Goal: Task Accomplishment & Management: Use online tool/utility

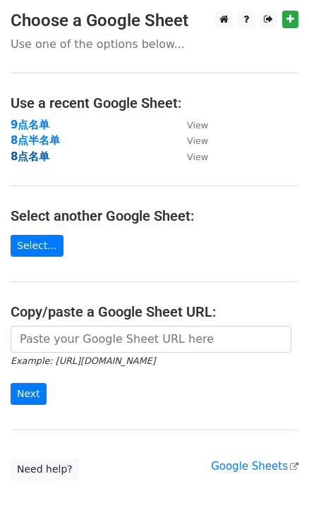
click at [27, 156] on strong "8点名单" at bounding box center [30, 156] width 39 height 13
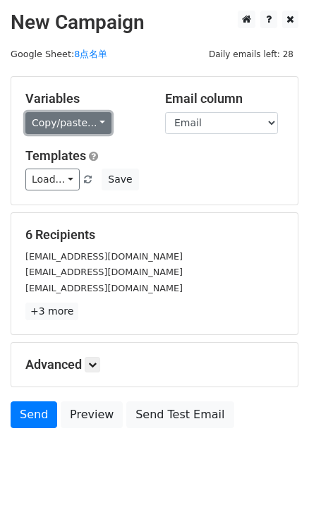
click at [96, 120] on link "Copy/paste..." at bounding box center [68, 123] width 86 height 22
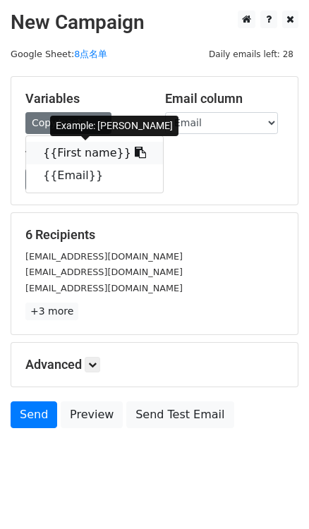
click at [129, 150] on link "{{First name}}" at bounding box center [94, 153] width 137 height 23
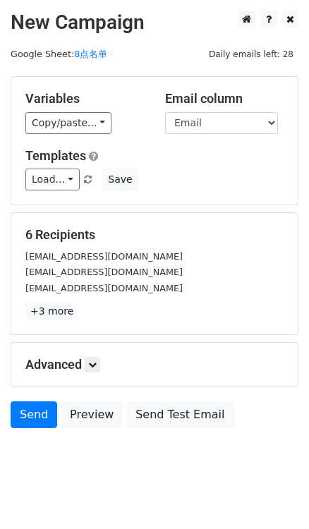
click at [210, 311] on p "+3 more" at bounding box center [154, 311] width 258 height 18
click at [93, 364] on icon at bounding box center [92, 364] width 8 height 8
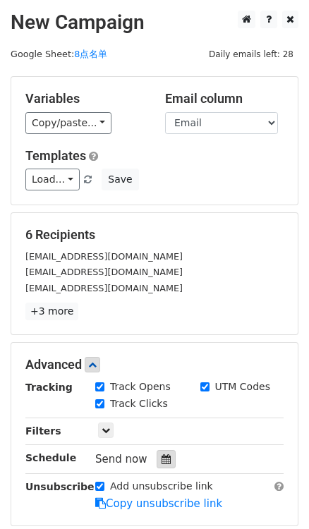
click at [159, 463] on div at bounding box center [165, 459] width 19 height 18
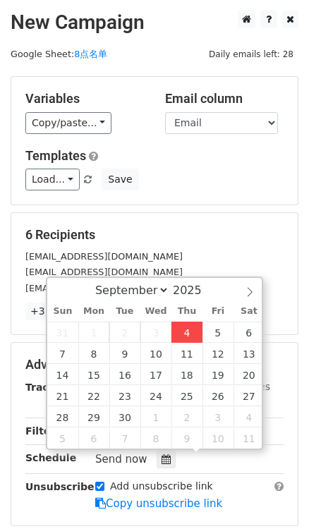
type input "2025-09-04 16:44"
type input "04"
type input "44"
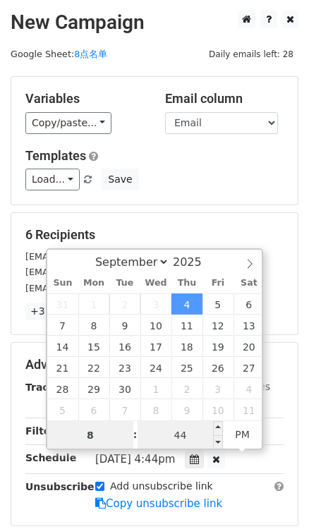
type input "8"
type input "2025-09-04 20:44"
type input "08"
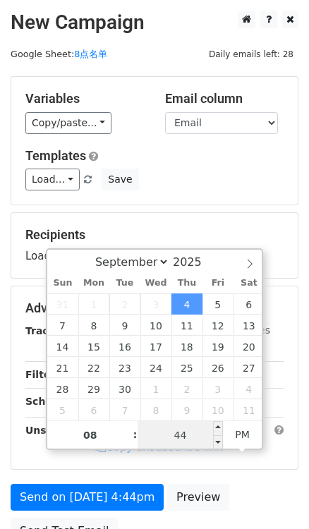
click at [184, 424] on input "44" at bounding box center [180, 435] width 86 height 28
type input "0"
type input "2025-09-04 20:00"
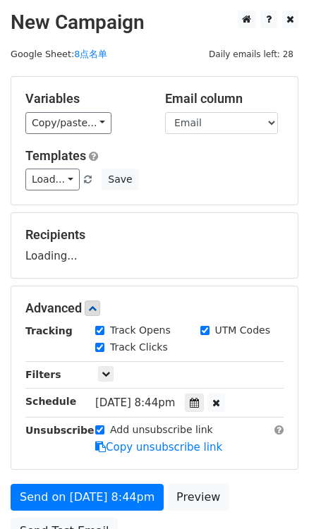
click at [221, 221] on div "Recipients Loading..." at bounding box center [154, 245] width 286 height 65
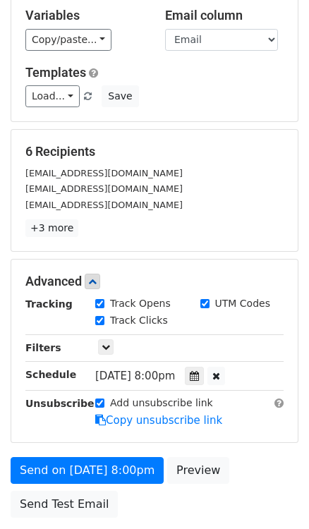
scroll to position [190, 0]
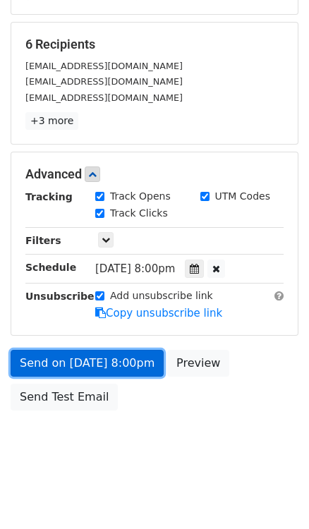
click at [120, 374] on link "Send on Sep 4 at 8:00pm" at bounding box center [87, 363] width 153 height 27
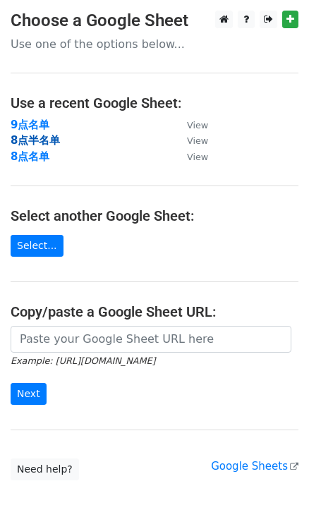
click at [28, 137] on strong "8点半名单" at bounding box center [35, 140] width 49 height 13
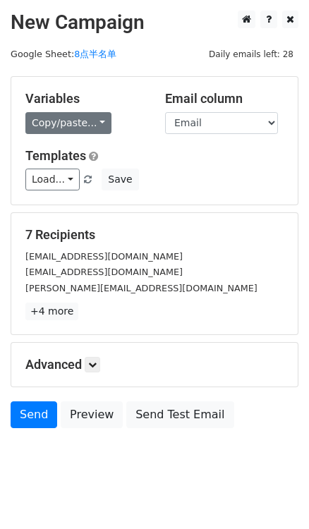
drag, startPoint x: 105, startPoint y: 107, endPoint x: 99, endPoint y: 114, distance: 9.0
click at [105, 109] on div "Variables Copy/paste... {{First name}} {{Email}}" at bounding box center [85, 112] width 140 height 43
click at [99, 115] on link "Copy/paste..." at bounding box center [68, 123] width 86 height 22
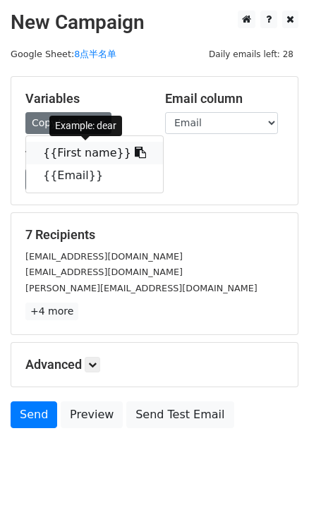
click at [135, 148] on icon at bounding box center [140, 152] width 11 height 11
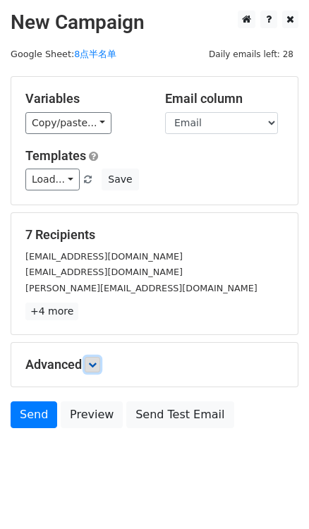
click at [97, 362] on icon at bounding box center [92, 364] width 8 height 8
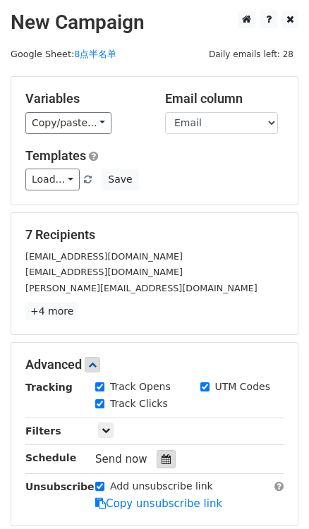
click at [161, 465] on div at bounding box center [165, 459] width 19 height 18
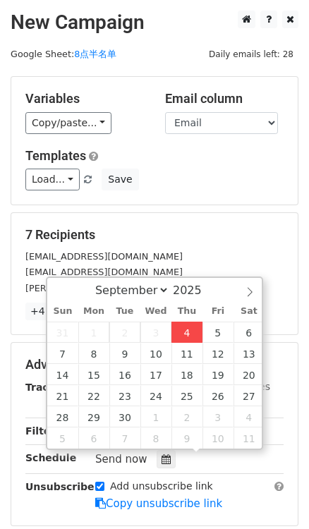
type input "2025-09-04 16:48"
type input "04"
type input "48"
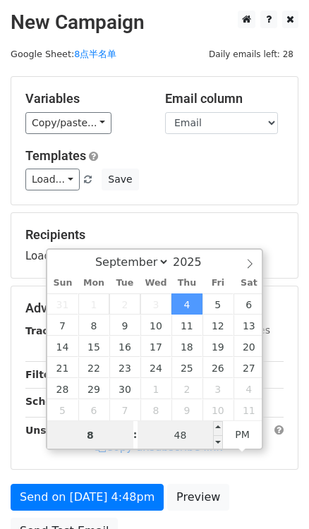
type input "8"
type input "2025-09-04 20:48"
type input "08"
click at [183, 432] on input "48" at bounding box center [180, 435] width 86 height 28
type input "30"
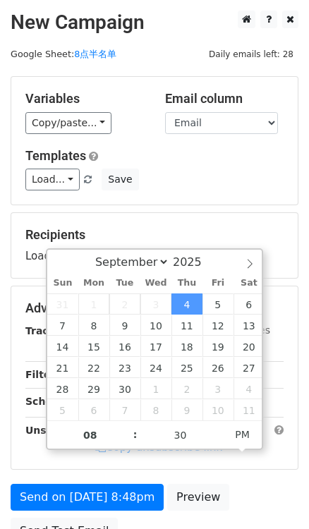
type input "2025-09-04 20:30"
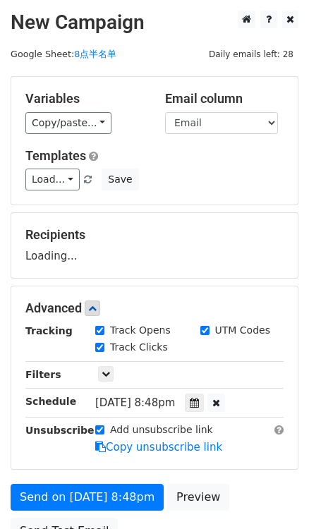
click at [219, 192] on div "Variables Copy/paste... {{First name}} {{Email}} Email column First name Email …" at bounding box center [154, 141] width 286 height 128
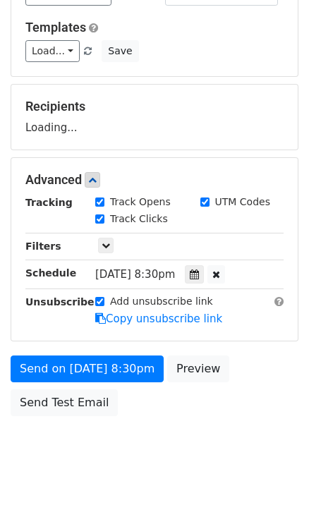
scroll to position [134, 0]
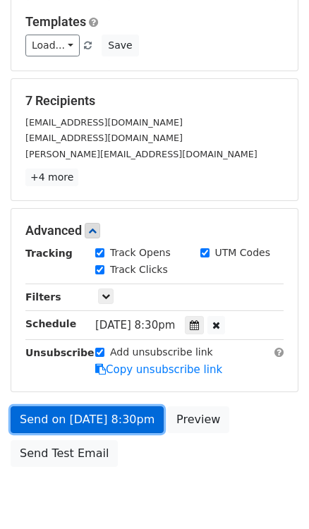
click at [125, 417] on link "Send on Sep 4 at 8:30pm" at bounding box center [87, 419] width 153 height 27
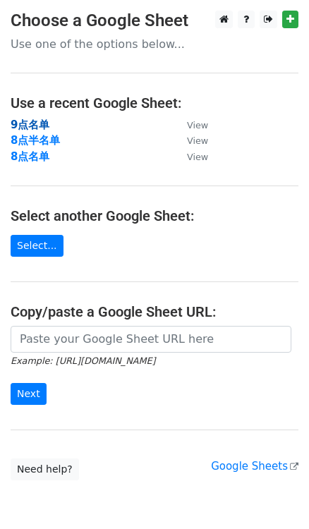
click at [36, 127] on strong "9点名单" at bounding box center [30, 124] width 39 height 13
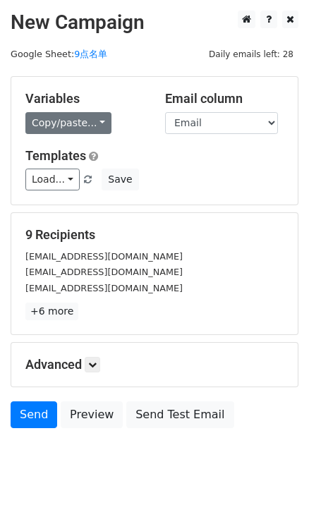
drag, startPoint x: 109, startPoint y: 120, endPoint x: 99, endPoint y: 123, distance: 10.3
click at [106, 120] on div "Copy/paste... {{First name}} {{Email}}" at bounding box center [84, 123] width 118 height 22
click at [97, 123] on link "Copy/paste..." at bounding box center [68, 123] width 86 height 22
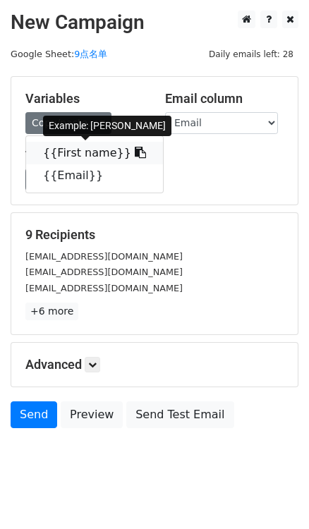
click at [135, 155] on icon at bounding box center [140, 152] width 11 height 11
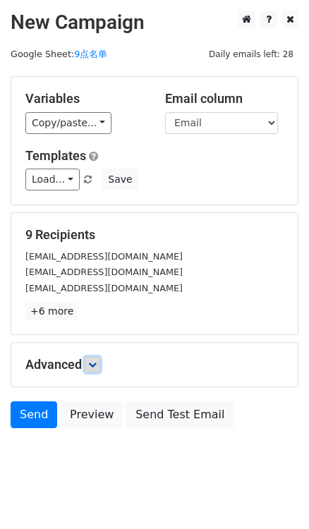
click at [97, 357] on link at bounding box center [93, 365] width 16 height 16
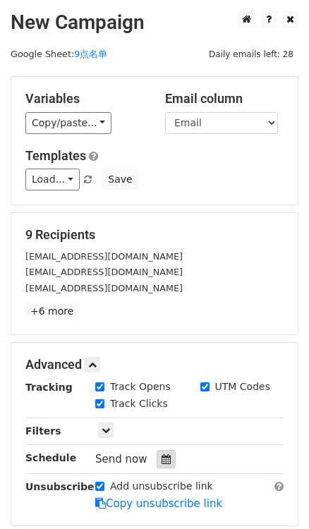
click at [163, 450] on div at bounding box center [165, 459] width 19 height 18
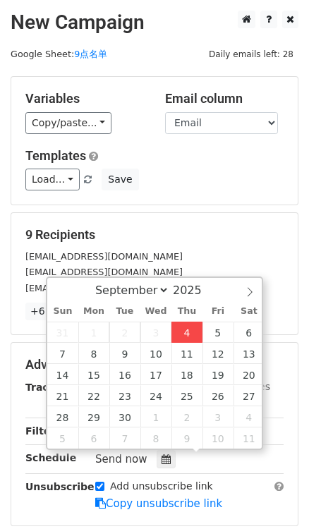
type input "[DATE] 16:49"
type input "04"
type input "49"
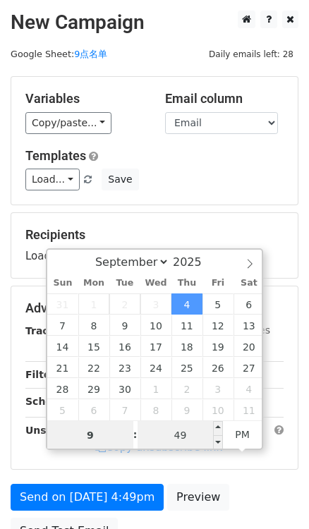
type input "9"
type input "[DATE] 21:49"
type input "09"
click at [184, 429] on input "49" at bounding box center [180, 435] width 86 height 28
type input "0"
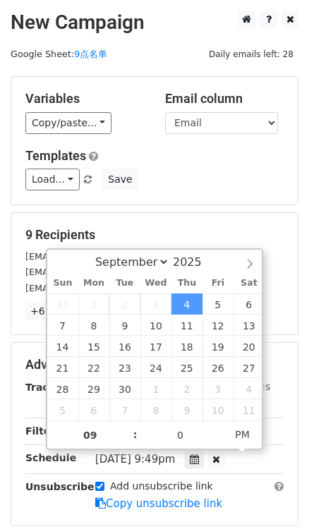
type input "[DATE] 21:00"
click at [247, 197] on div "Variables Copy/paste... {{First name}} {{Email}} Email column First name Email …" at bounding box center [154, 141] width 286 height 128
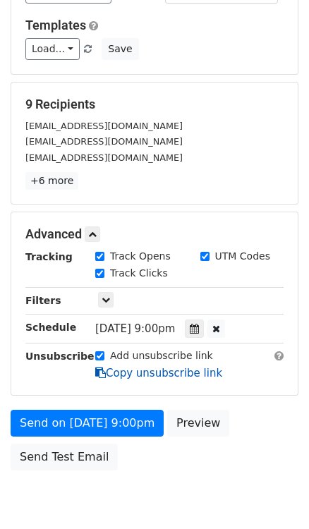
scroll to position [134, 0]
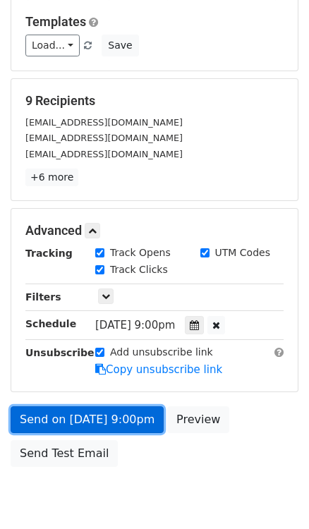
click at [113, 416] on link "Send on [DATE] 9:00pm" at bounding box center [87, 419] width 153 height 27
